Goal: Ask a question

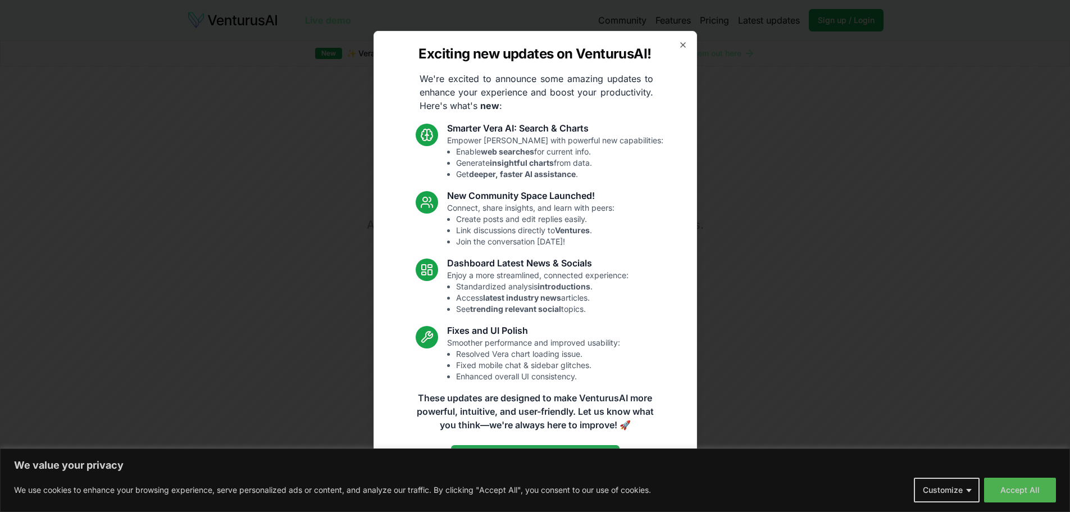
scroll to position [15, 0]
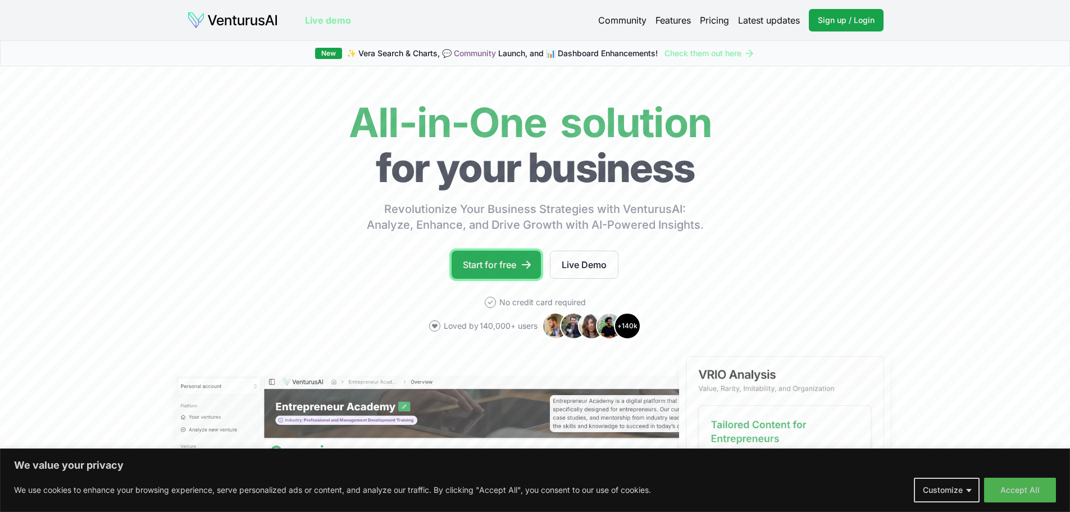
click at [477, 279] on link "Start for free" at bounding box center [496, 265] width 89 height 28
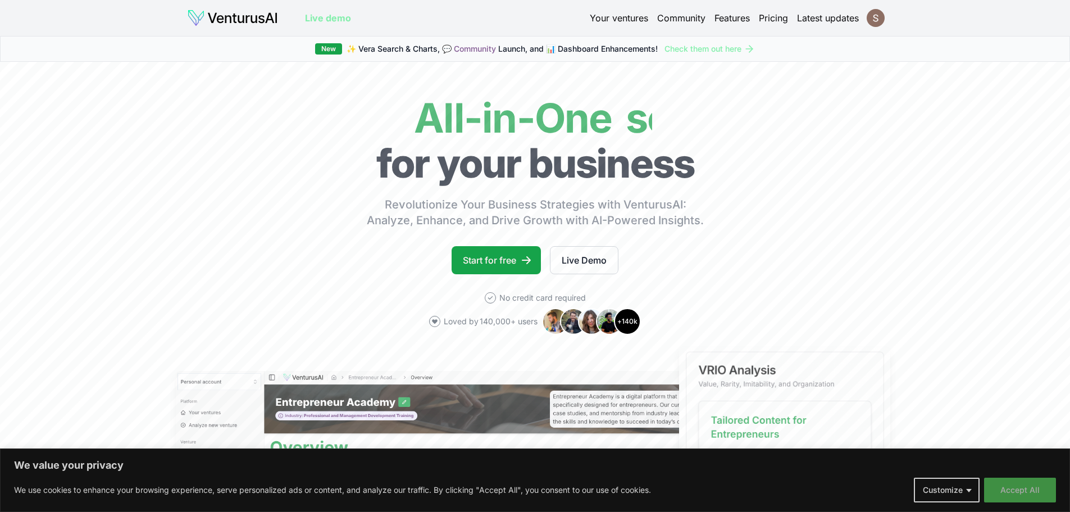
click at [1044, 488] on button "Accept All" at bounding box center [1020, 490] width 72 height 25
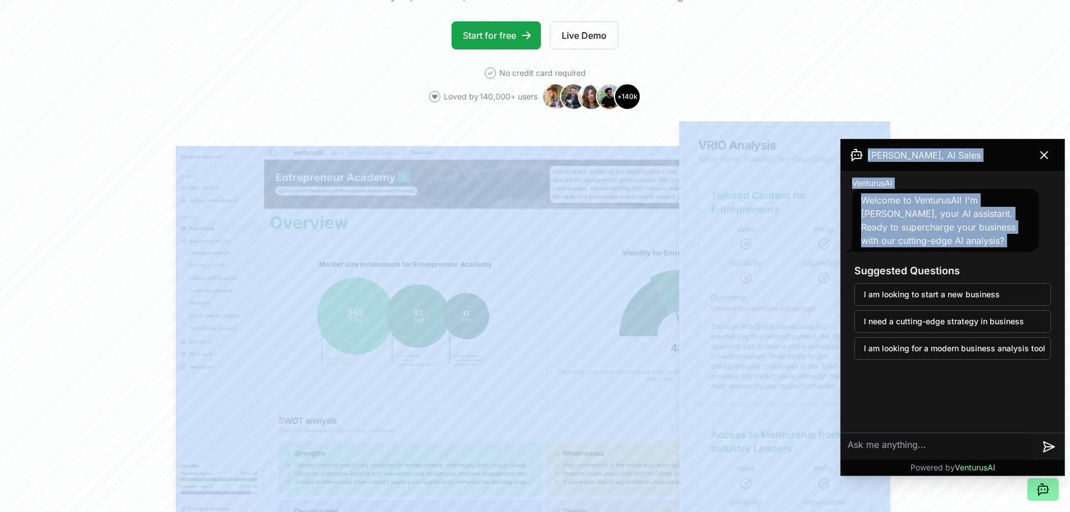
scroll to position [0, 5]
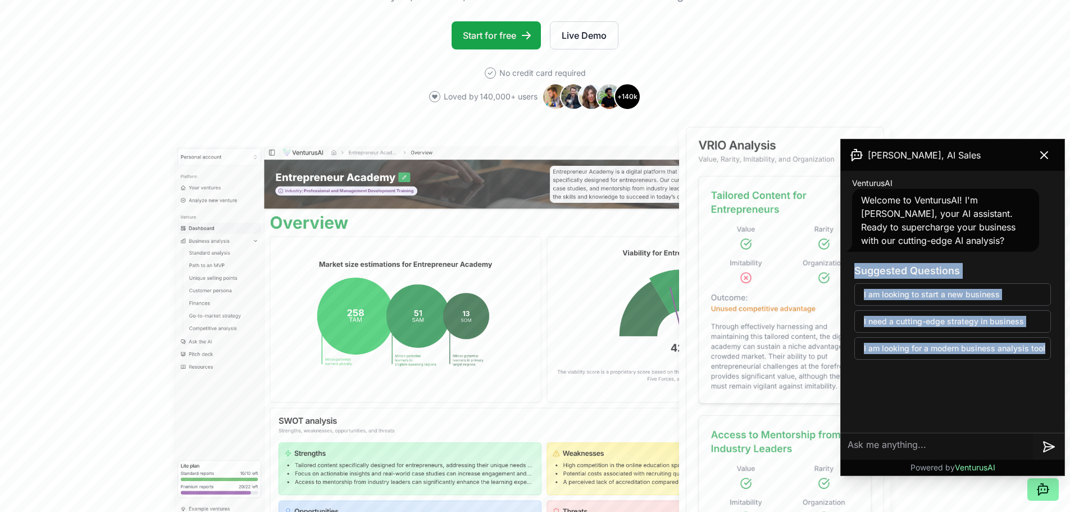
drag, startPoint x: 852, startPoint y: 281, endPoint x: 1065, endPoint y: 379, distance: 234.3
click at [1065, 379] on div "Andrew, AI Sales VenturusAI Welcome to VenturusAI! I'm Andrew, your AI assistan…" at bounding box center [954, 307] width 229 height 337
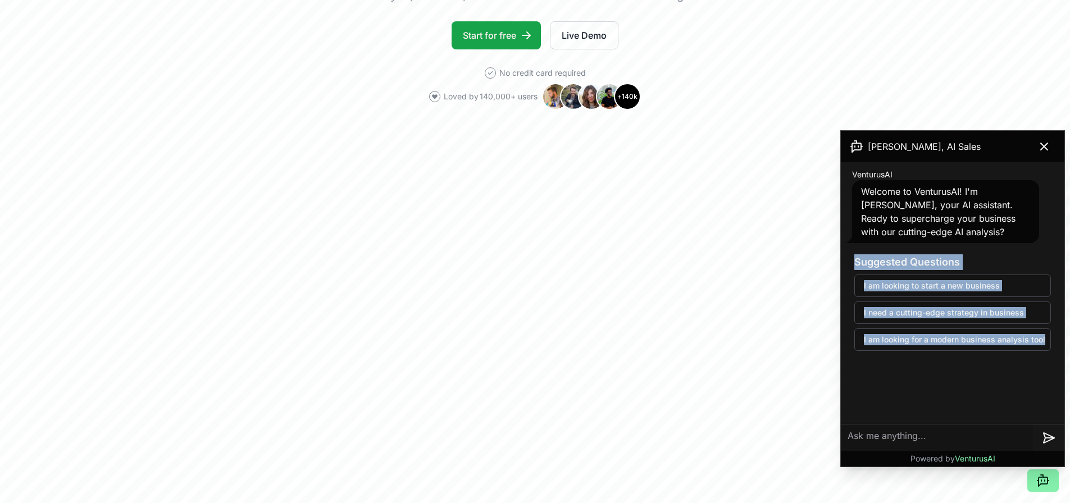
click at [1058, 380] on div at bounding box center [1058, 380] width 0 height 0
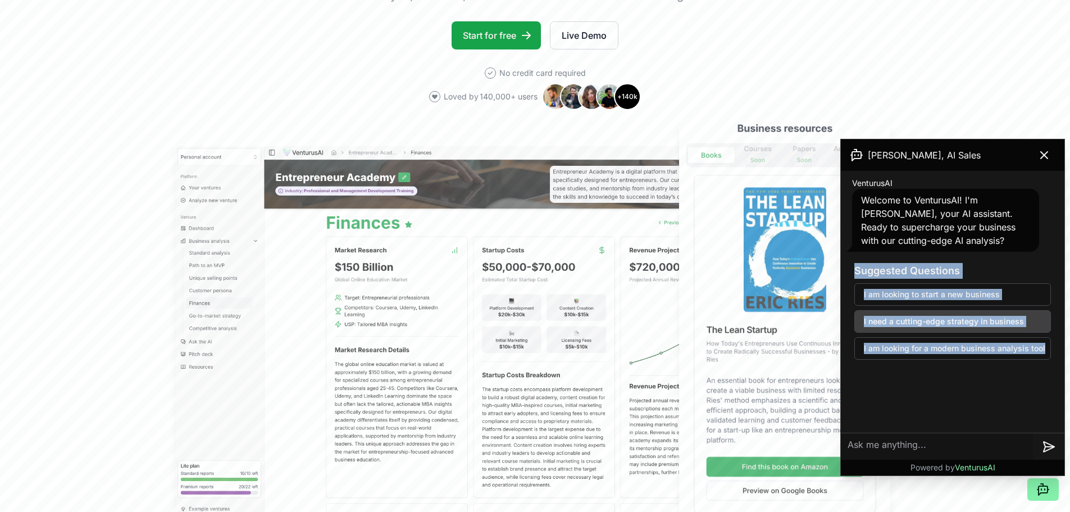
click at [928, 333] on button "I need a cutting-edge strategy in business" at bounding box center [953, 321] width 197 height 22
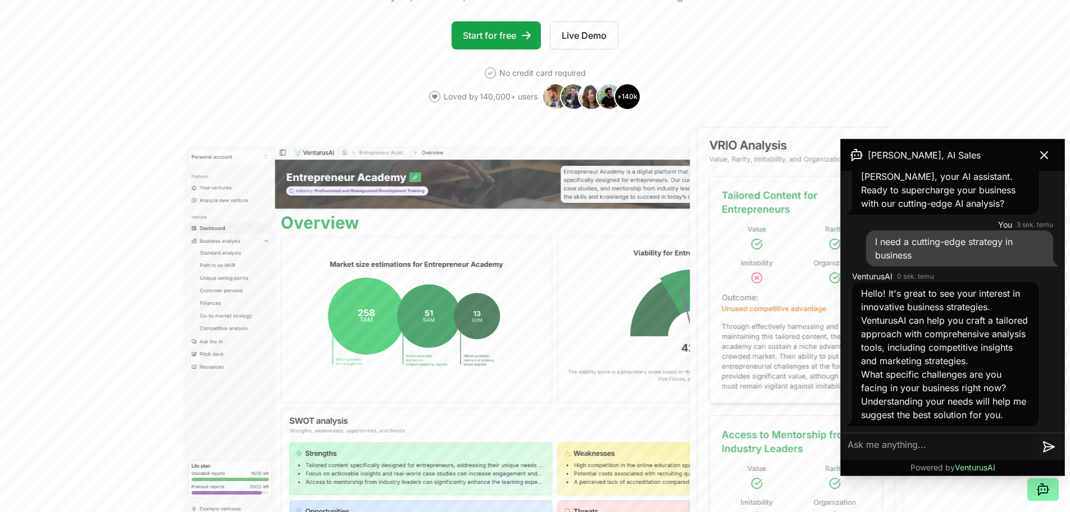
scroll to position [144, 0]
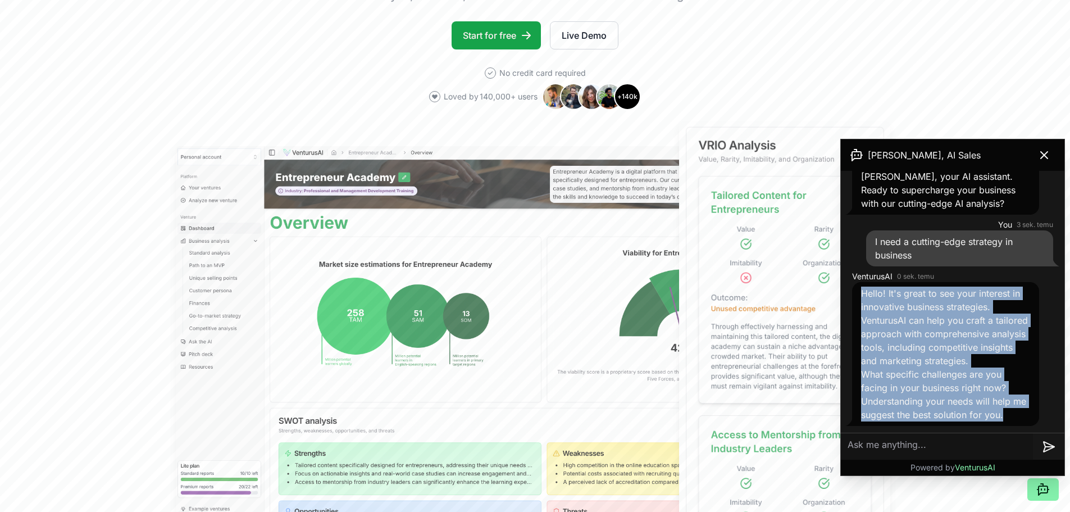
drag, startPoint x: 865, startPoint y: 225, endPoint x: 1019, endPoint y: 409, distance: 240.5
click at [1019, 409] on div "Hello! It's great to see your interest in innovative business strategies. Ventu…" at bounding box center [945, 354] width 169 height 135
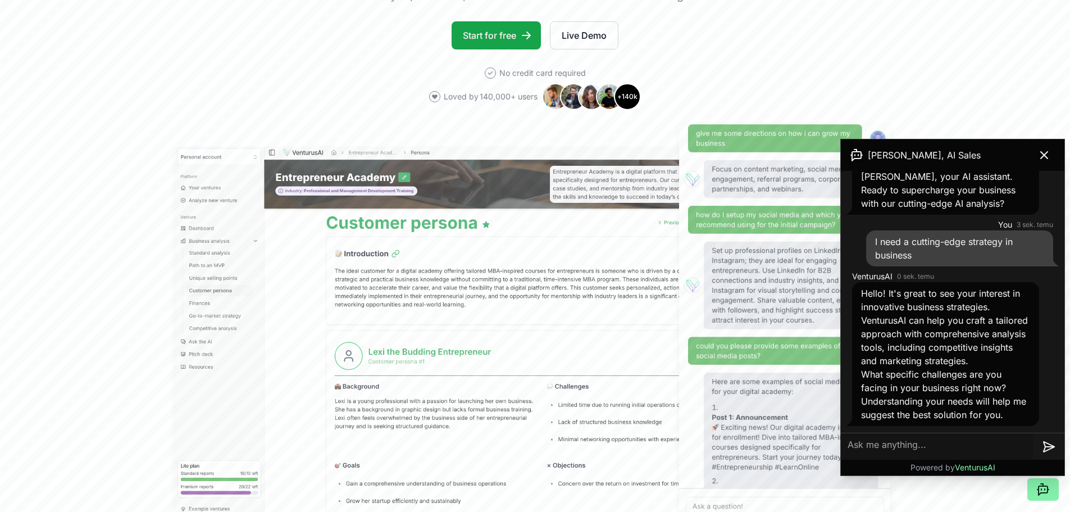
click at [937, 444] on textarea at bounding box center [937, 446] width 192 height 27
click at [990, 444] on textarea at bounding box center [937, 446] width 192 height 27
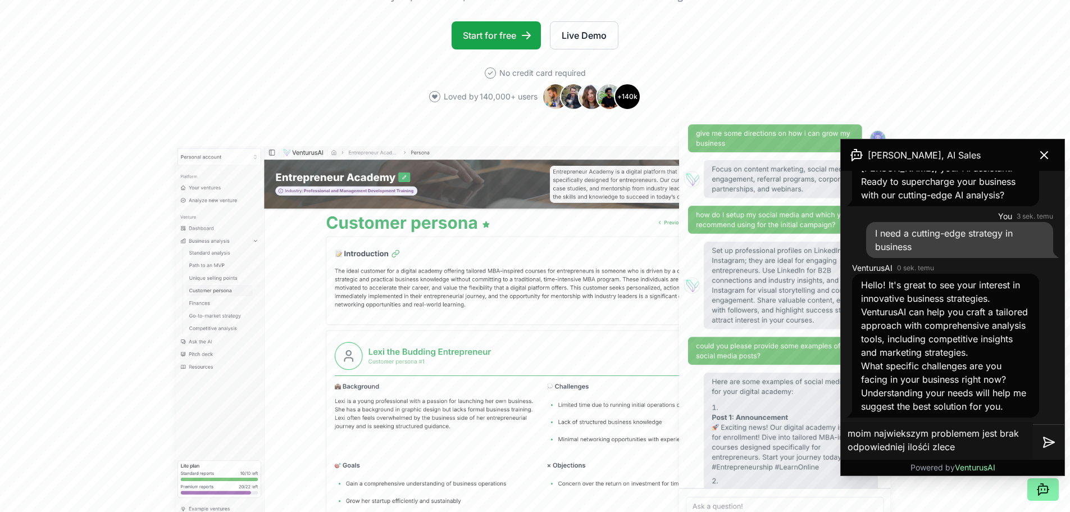
type textarea "moim najwiekszym problemem jest brak odpowiedniej ilośći zleceń"
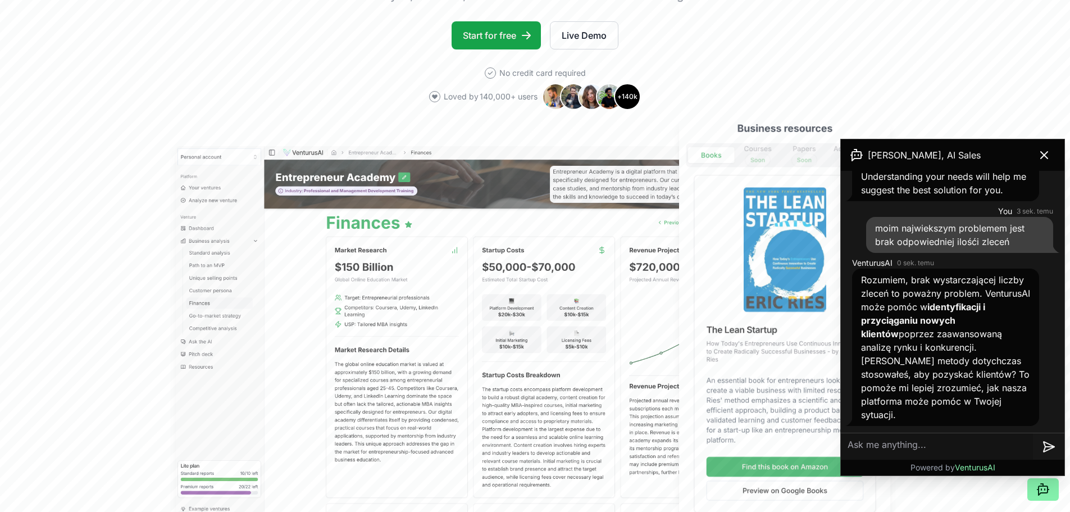
scroll to position [428, 0]
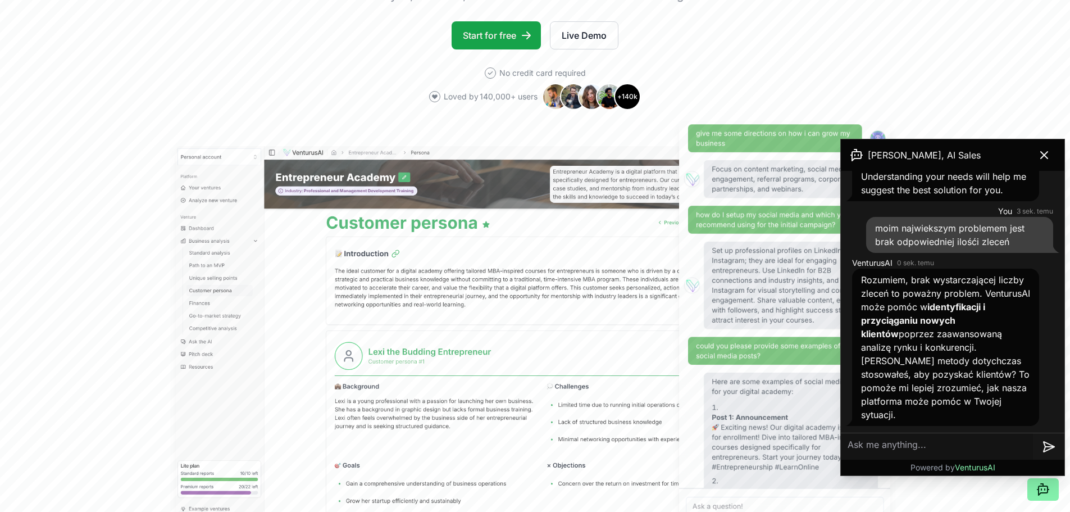
click at [902, 443] on textarea at bounding box center [937, 446] width 192 height 27
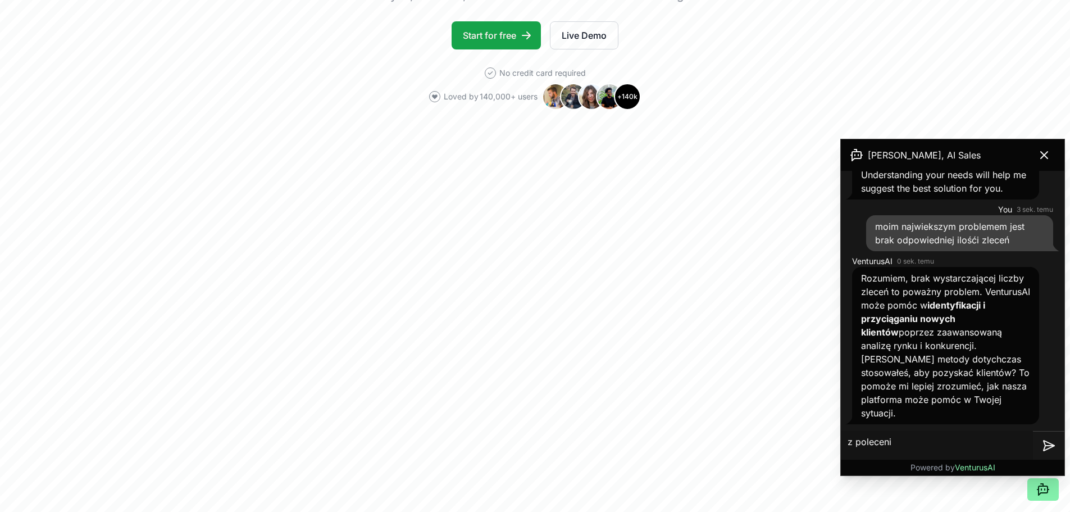
type textarea "z polecenia"
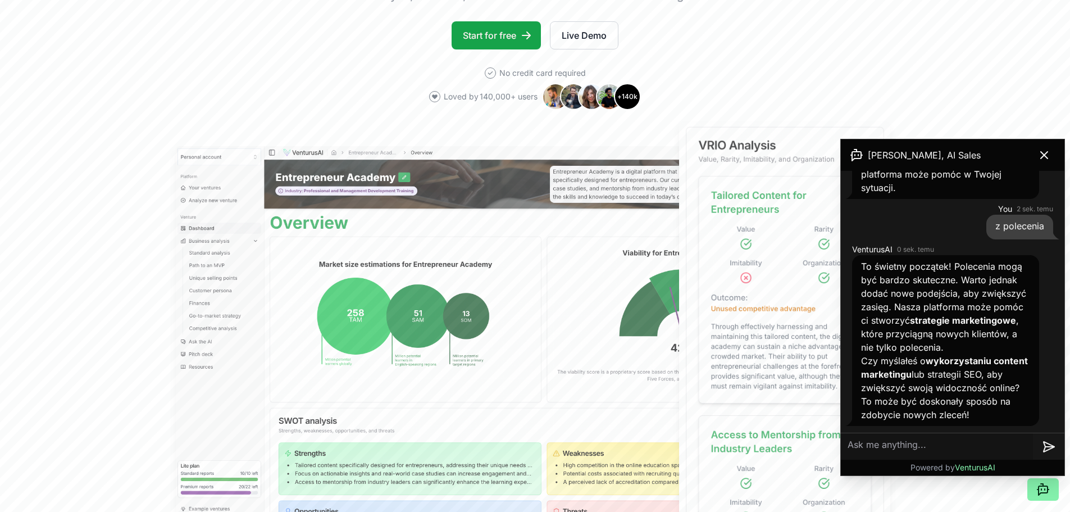
scroll to position [728, 0]
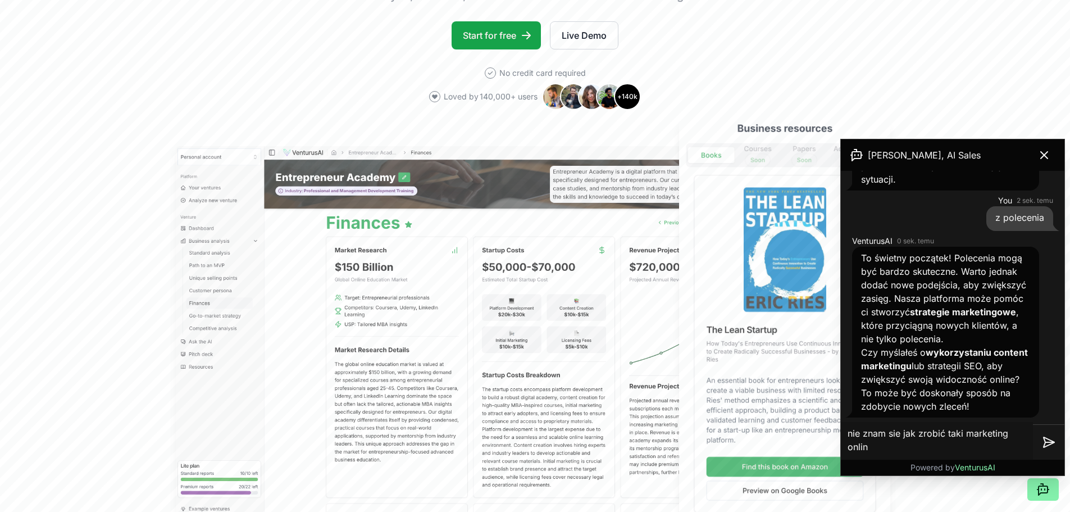
type textarea "nie znam sie jak zrobić taki marketing online"
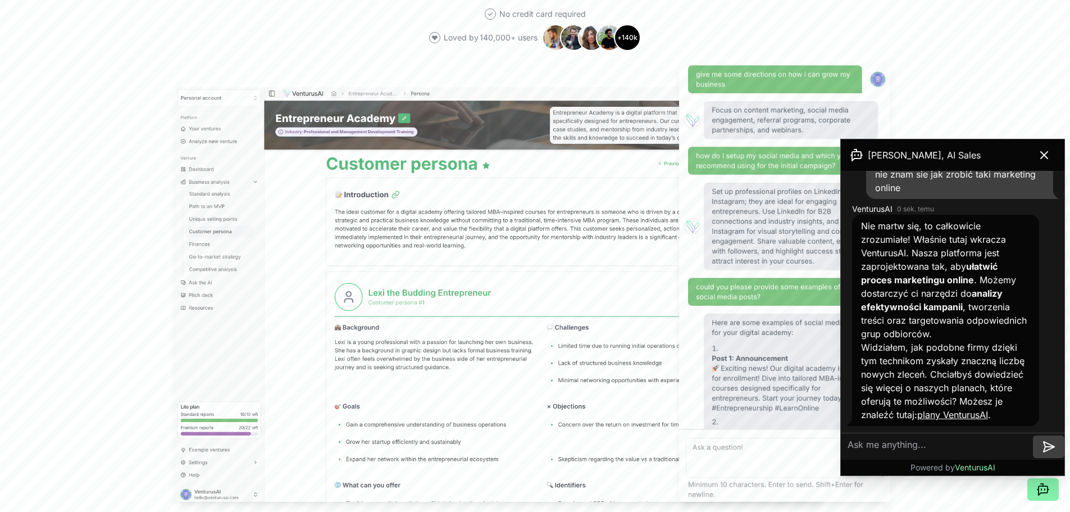
scroll to position [393, 0]
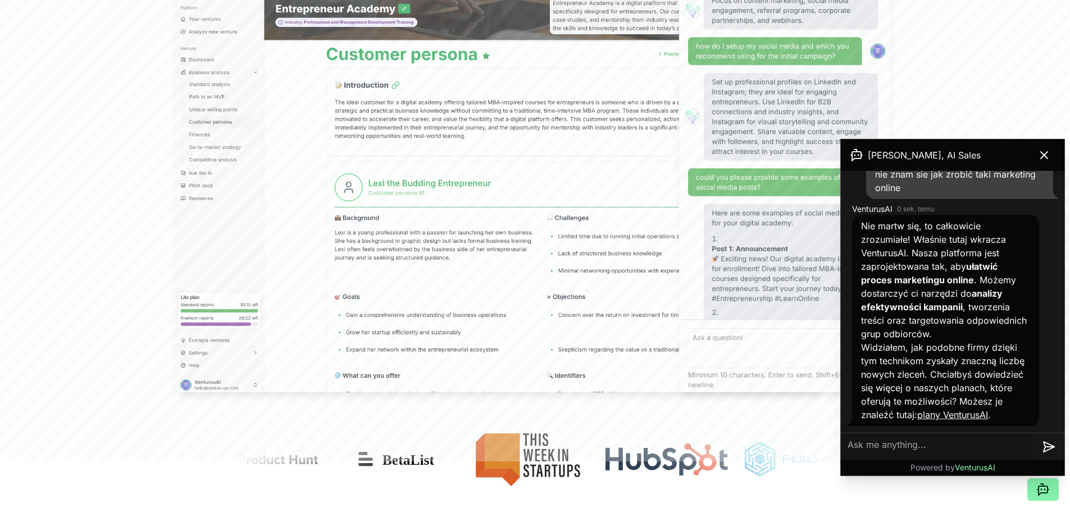
click at [973, 409] on link "plany VenturusAI" at bounding box center [952, 414] width 71 height 11
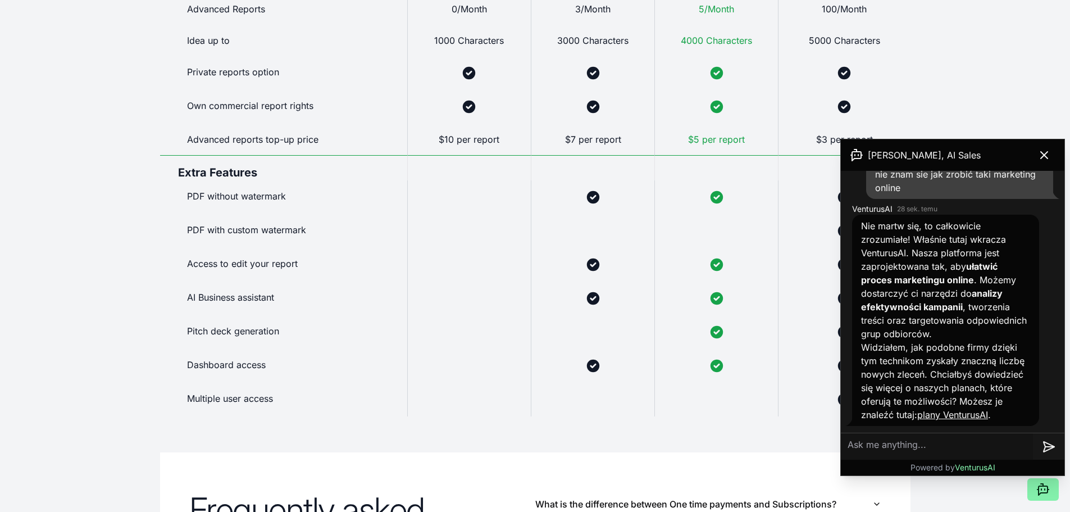
scroll to position [899, 0]
